Goal: Transaction & Acquisition: Download file/media

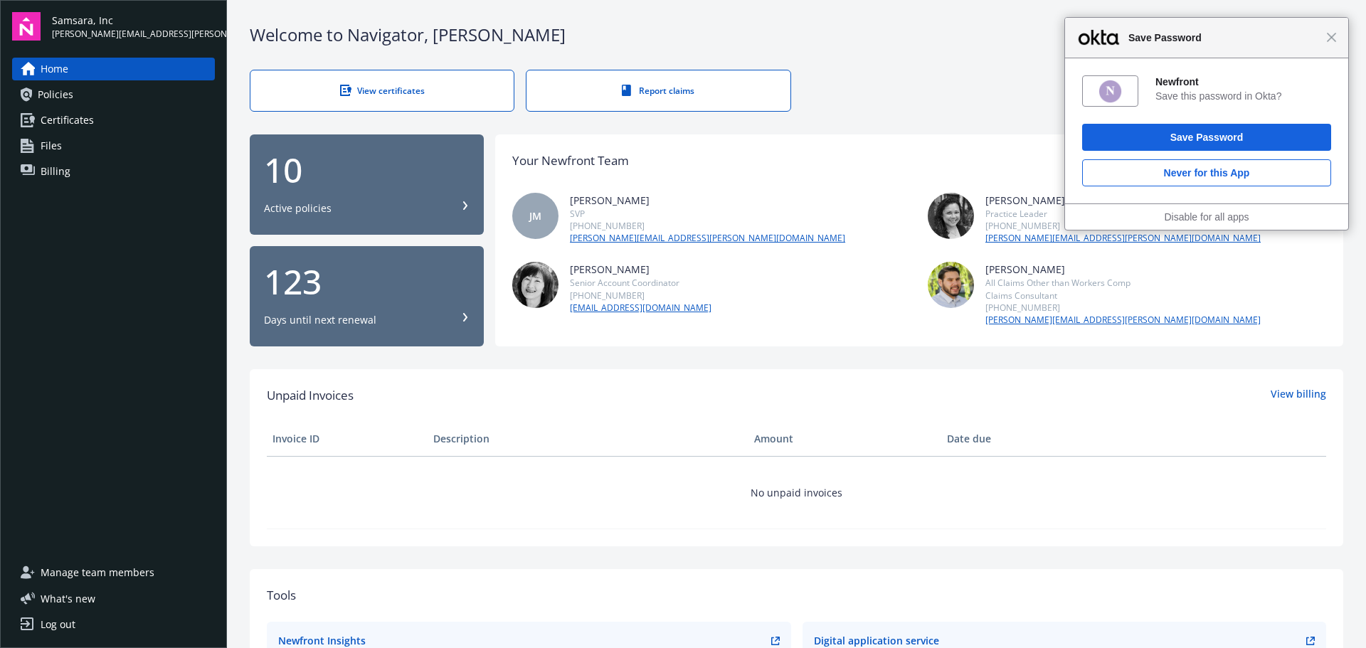
click at [453, 96] on div "View certificates" at bounding box center [382, 91] width 206 height 12
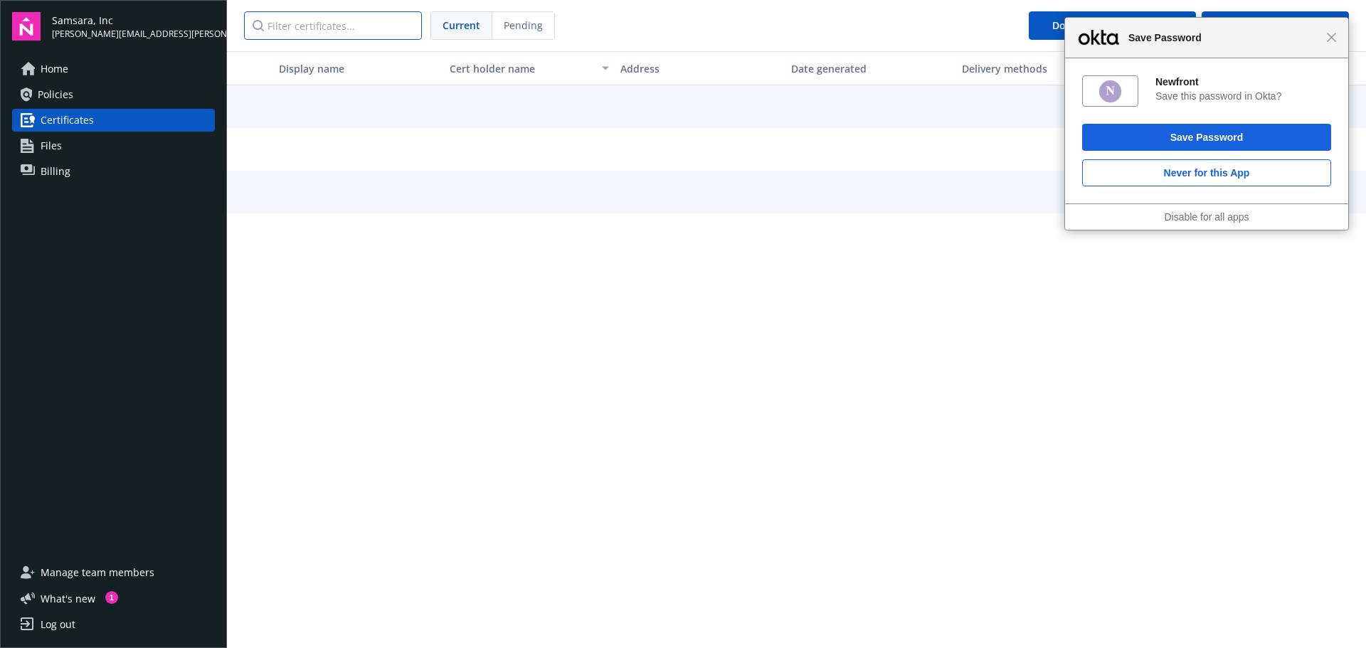
click at [349, 26] on input "Filter certificates..." at bounding box center [333, 25] width 178 height 28
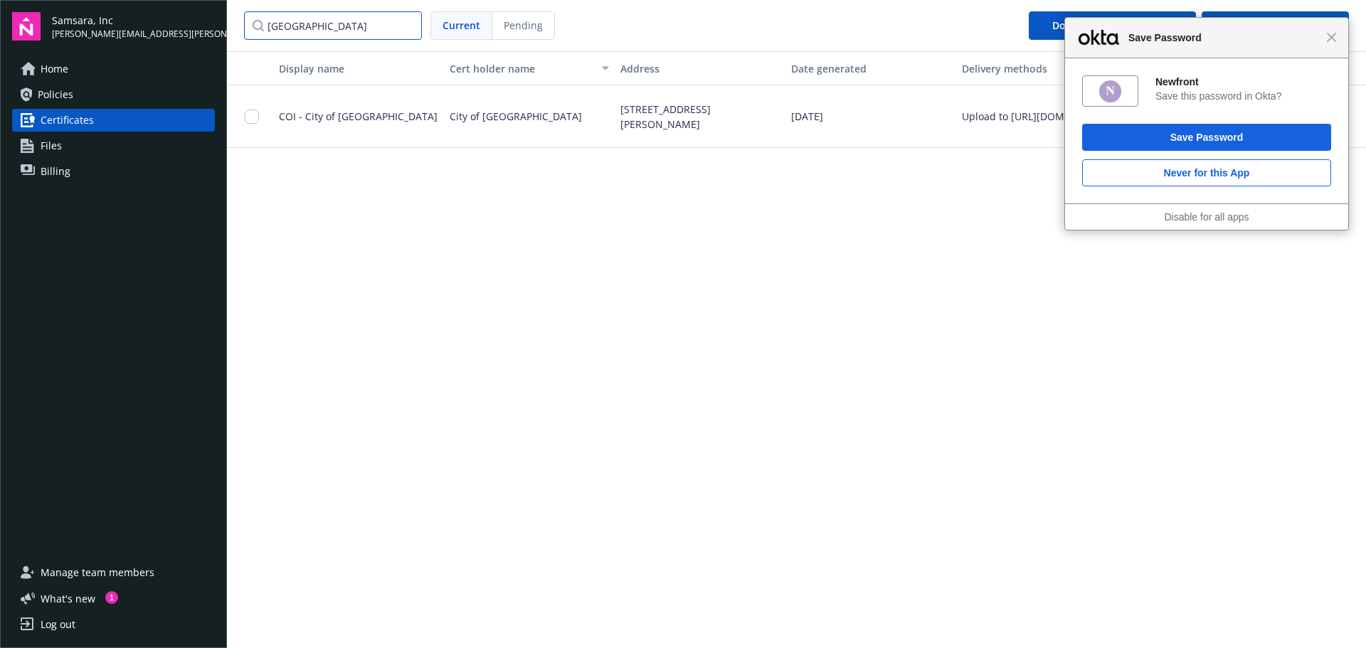
type input "milwaukee"
click at [246, 127] on div at bounding box center [256, 116] width 23 height 45
click at [248, 119] on input "checkbox" at bounding box center [252, 117] width 14 height 14
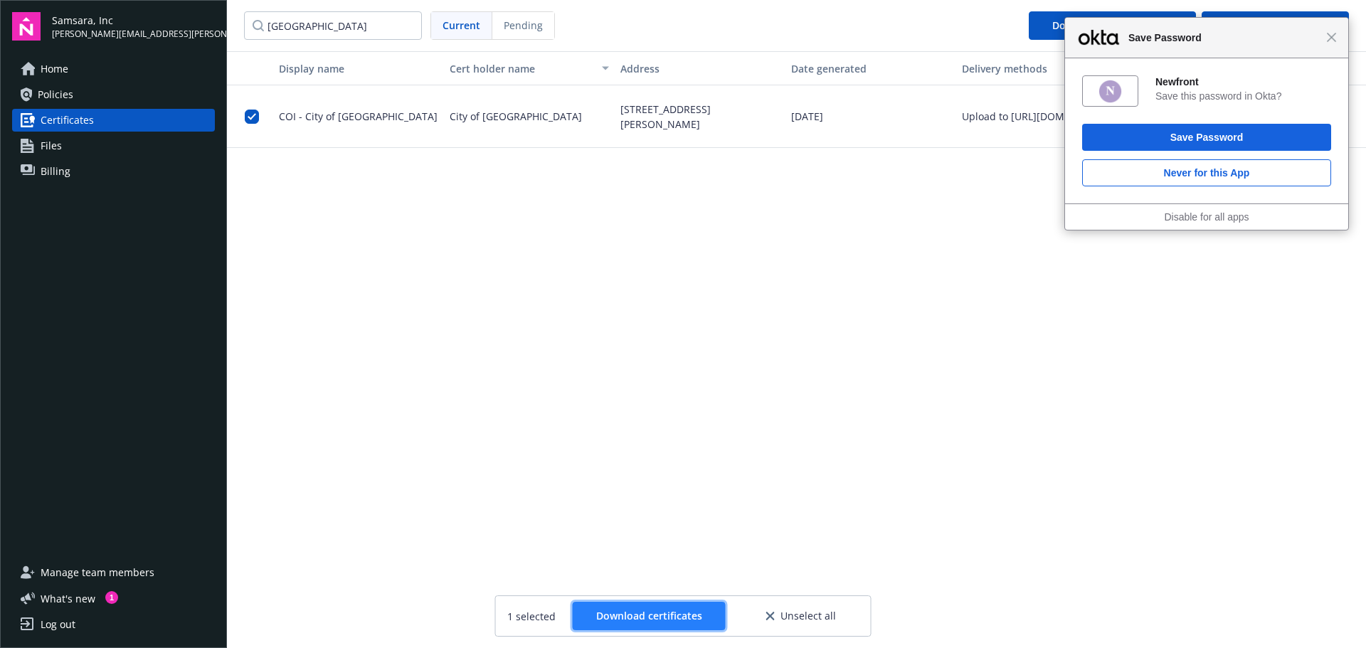
click at [664, 611] on span "Download certificates" at bounding box center [649, 616] width 106 height 14
